Goal: Task Accomplishment & Management: Complete application form

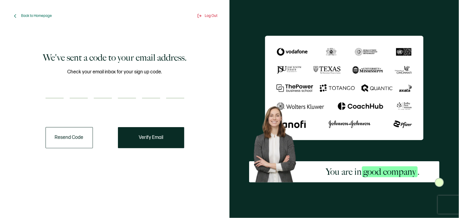
click at [53, 89] on input "number" at bounding box center [55, 92] width 18 height 12
type input "9"
type input "5"
type input "2"
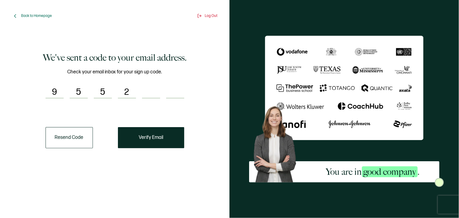
type input "5"
type input "1"
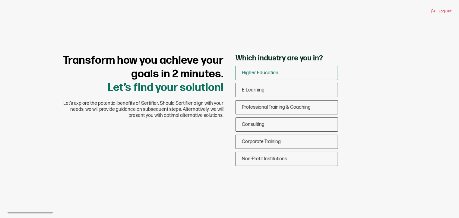
click at [272, 72] on span "Higher Education" at bounding box center [260, 73] width 37 height 6
click at [0, 0] on input "Higher Education" at bounding box center [0, 0] width 0 height 0
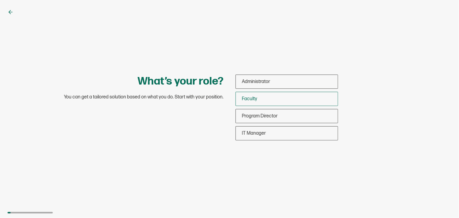
click at [264, 98] on div "Faculty" at bounding box center [287, 99] width 102 height 14
click at [0, 0] on input "Faculty" at bounding box center [0, 0] width 0 height 0
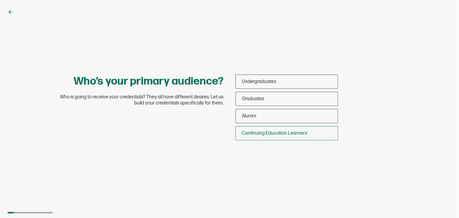
click at [273, 132] on span "Continuing Education Learners" at bounding box center [274, 133] width 65 height 6
click at [0, 0] on input "Continuing Education Learners" at bounding box center [0, 0] width 0 height 0
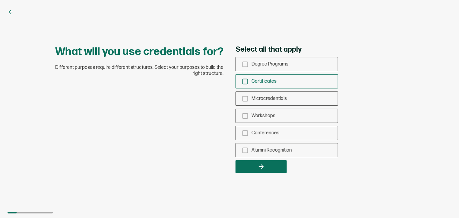
click at [246, 82] on icon "checkbox-group" at bounding box center [245, 81] width 7 height 7
click at [0, 0] on input "Certificates" at bounding box center [0, 0] width 0 height 0
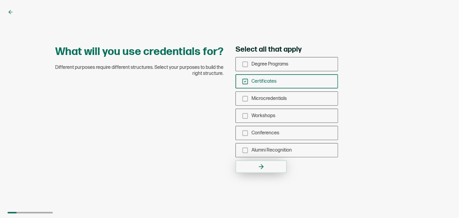
click at [258, 166] on icon "button" at bounding box center [261, 166] width 7 height 7
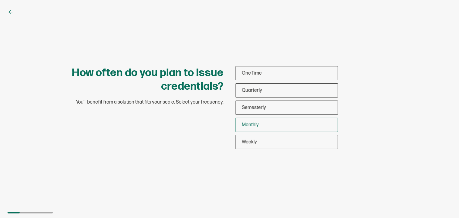
click at [258, 129] on div "Monthly" at bounding box center [287, 125] width 102 height 14
click at [0, 0] on input "Monthly" at bounding box center [0, 0] width 0 height 0
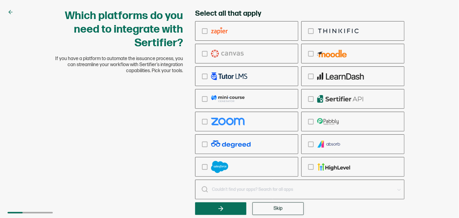
click at [272, 208] on button "Skip" at bounding box center [278, 208] width 51 height 13
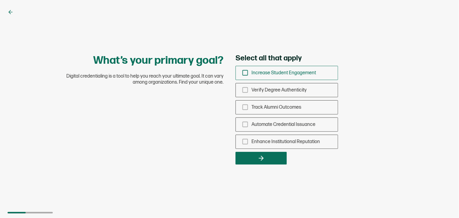
click at [244, 74] on icon "checkbox-group" at bounding box center [245, 72] width 7 height 7
click at [0, 0] on input "Increase Student Engagement" at bounding box center [0, 0] width 0 height 0
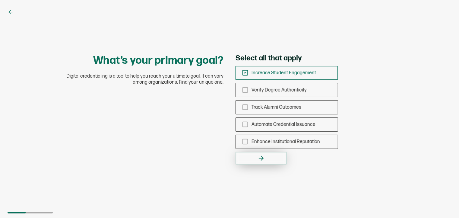
click at [254, 158] on button "button" at bounding box center [261, 158] width 51 height 13
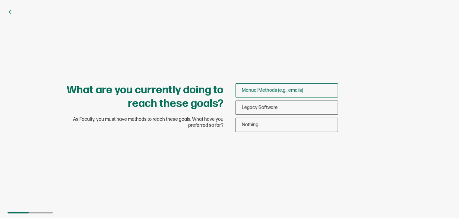
click at [268, 91] on span "Manual Methods (e.g., emails)" at bounding box center [272, 90] width 61 height 6
click at [0, 0] on input "Manual Methods (e.g., emails)" at bounding box center [0, 0] width 0 height 0
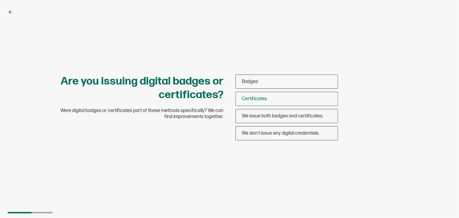
click at [262, 99] on span "Certificates" at bounding box center [254, 99] width 25 height 6
click at [0, 0] on input "Certificates" at bounding box center [0, 0] width 0 height 0
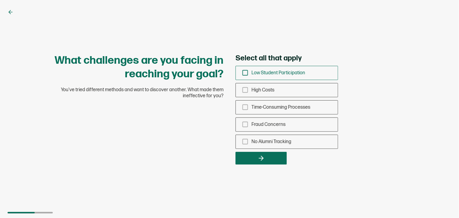
click at [245, 73] on icon "checkbox-group" at bounding box center [245, 72] width 7 height 7
click at [0, 0] on input "Low Student Participation" at bounding box center [0, 0] width 0 height 0
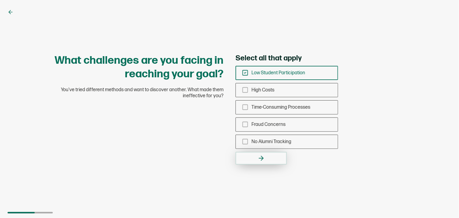
click at [255, 158] on button "button" at bounding box center [261, 158] width 51 height 13
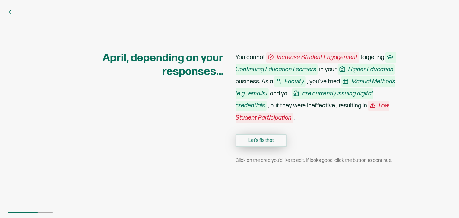
click at [262, 142] on button "Let's fix that" at bounding box center [261, 140] width 51 height 13
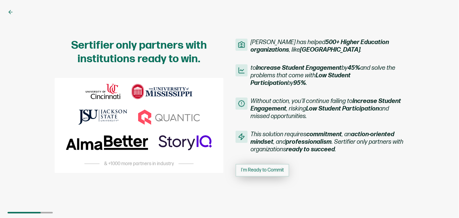
click at [262, 167] on button "I'm Ready to Commit" at bounding box center [263, 170] width 54 height 13
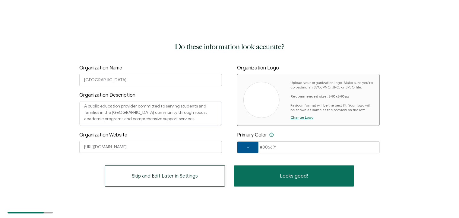
click at [164, 178] on span "Skip and Edit Later in Settings" at bounding box center [165, 175] width 66 height 5
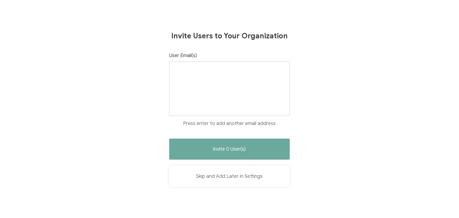
click at [228, 175] on button "Skip and Add Later in Settings" at bounding box center [229, 176] width 121 height 21
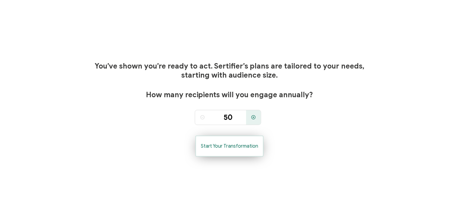
click at [239, 149] on button "Start Your Transformation" at bounding box center [230, 145] width 68 height 21
